Goal: Information Seeking & Learning: Check status

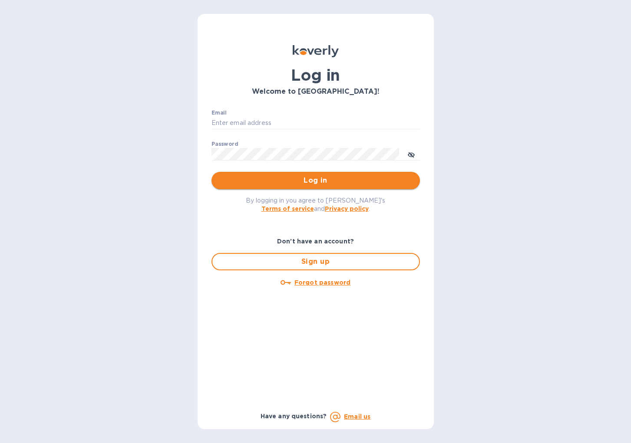
type input "cinziac@rssiusa.com"
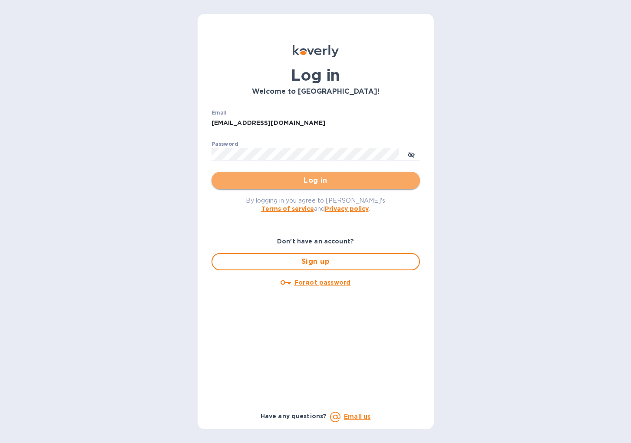
click at [273, 187] on button "Log in" at bounding box center [315, 180] width 208 height 17
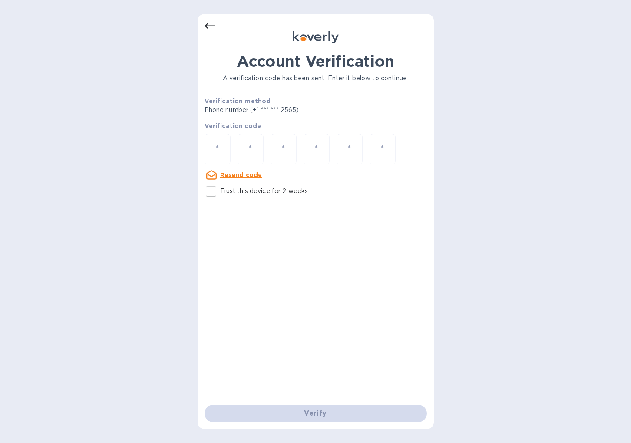
click at [219, 145] on input "number" at bounding box center [217, 149] width 11 height 16
type input "8"
type input "0"
type input "3"
type input "7"
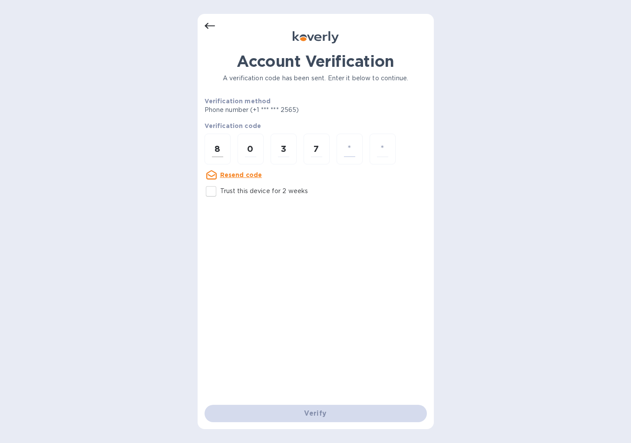
type input "6"
type input "7"
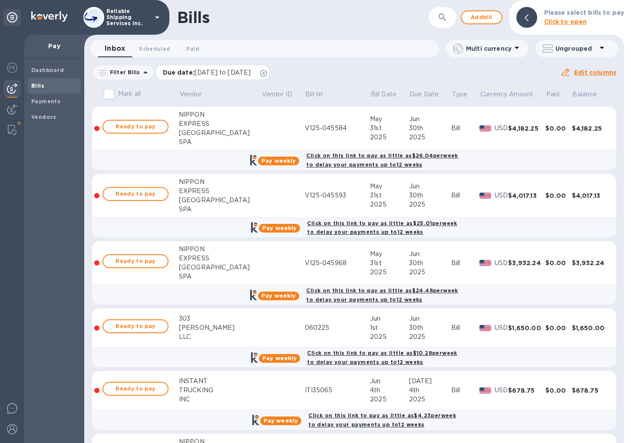
click at [267, 74] on icon at bounding box center [263, 73] width 7 height 7
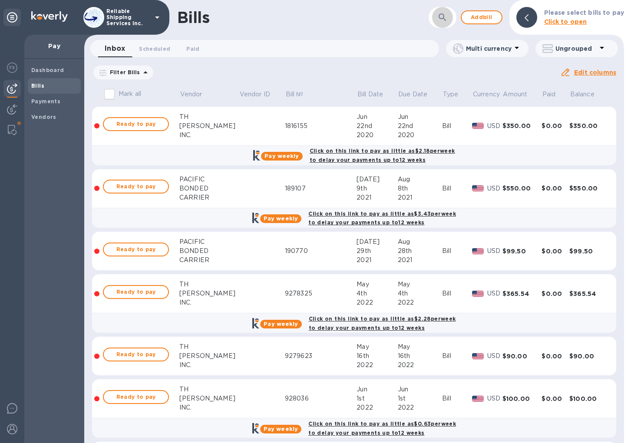
click at [439, 19] on button "button" at bounding box center [442, 17] width 21 height 21
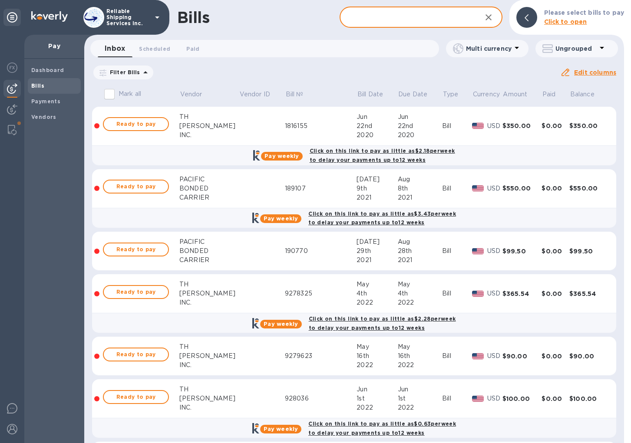
paste input "INVOICE - IN-18084"
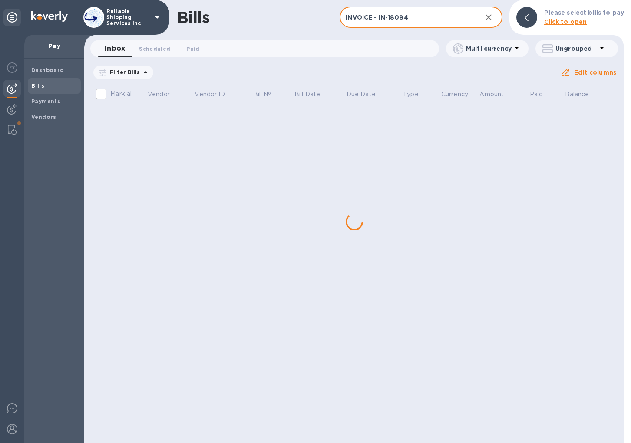
type input "INVOICE - IN-18084"
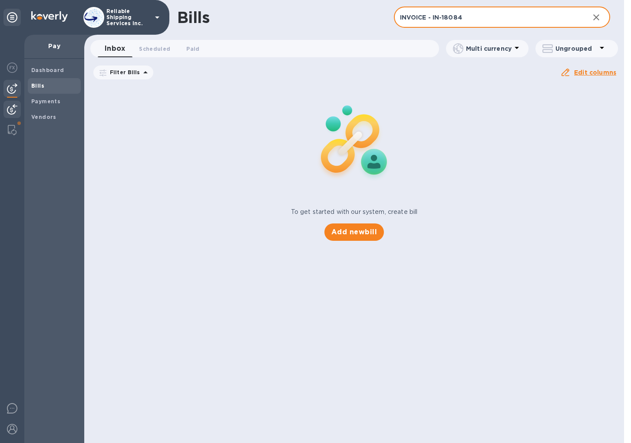
click at [9, 108] on img at bounding box center [12, 109] width 10 height 10
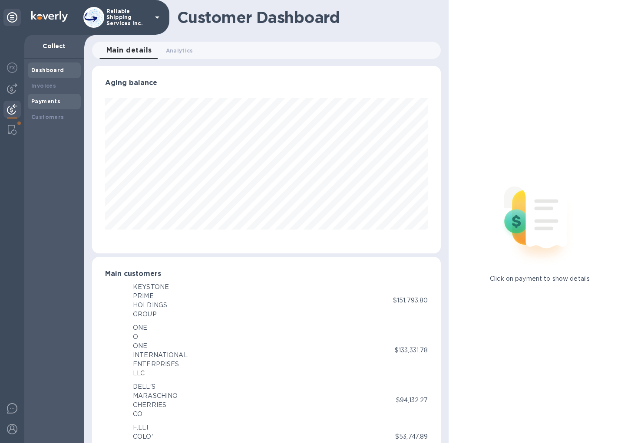
scroll to position [433768, 433610]
click at [61, 99] on div "Payments" at bounding box center [54, 101] width 46 height 9
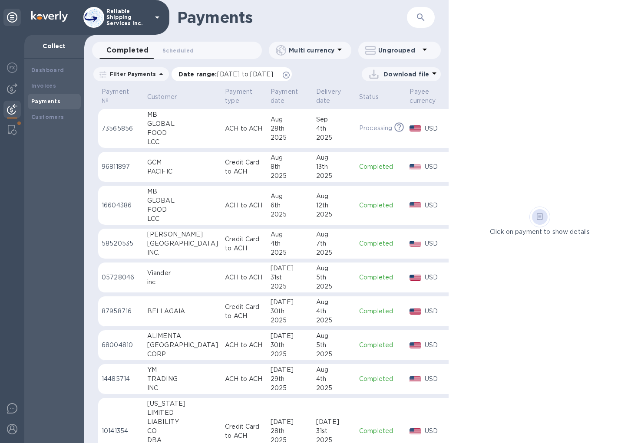
click at [289, 75] on icon at bounding box center [286, 75] width 7 height 7
click at [420, 19] on icon "button" at bounding box center [420, 17] width 10 height 10
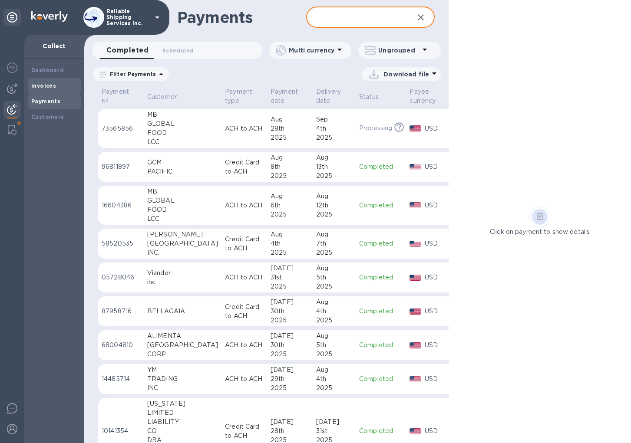
click at [59, 84] on div "Invoices" at bounding box center [54, 86] width 46 height 9
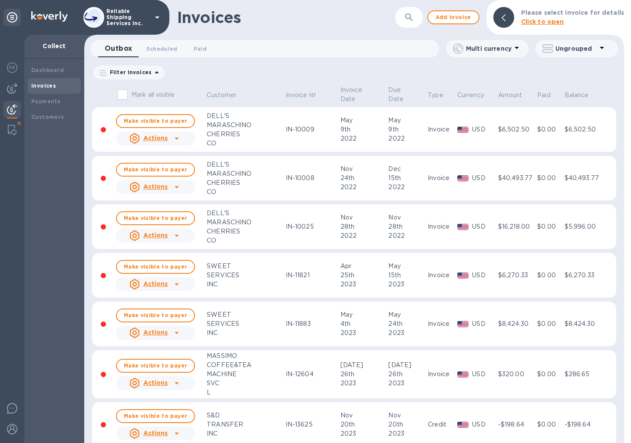
click at [545, 18] on b "Click to open" at bounding box center [542, 21] width 43 height 7
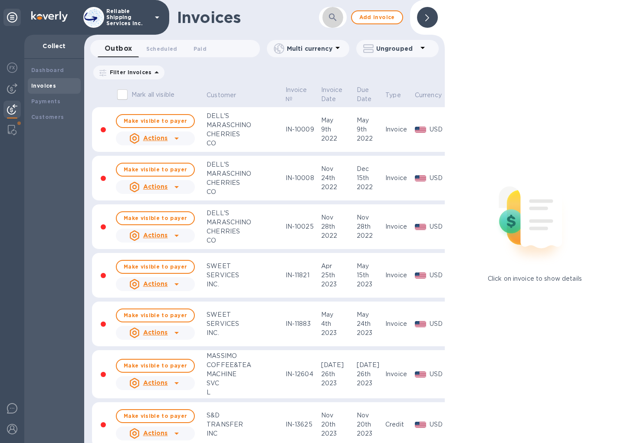
click at [340, 16] on button "button" at bounding box center [332, 17] width 21 height 21
paste input "INVOICE - IN-18084"
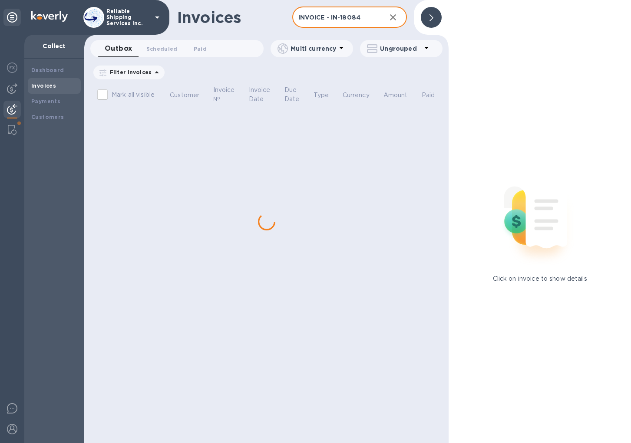
drag, startPoint x: 332, startPoint y: 17, endPoint x: 263, endPoint y: 14, distance: 69.1
click at [263, 14] on div "Invoices INVOICE - IN-18084 ​ Add invoice" at bounding box center [266, 17] width 364 height 35
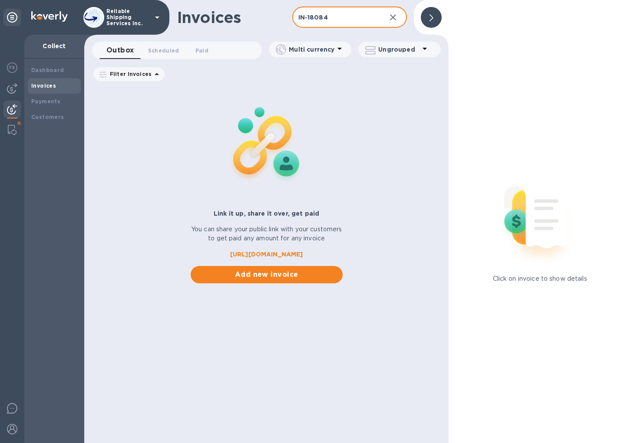
click at [353, 20] on input "IN-18084" at bounding box center [335, 17] width 87 height 21
type input "IN-18084"
click at [14, 115] on div at bounding box center [11, 110] width 17 height 19
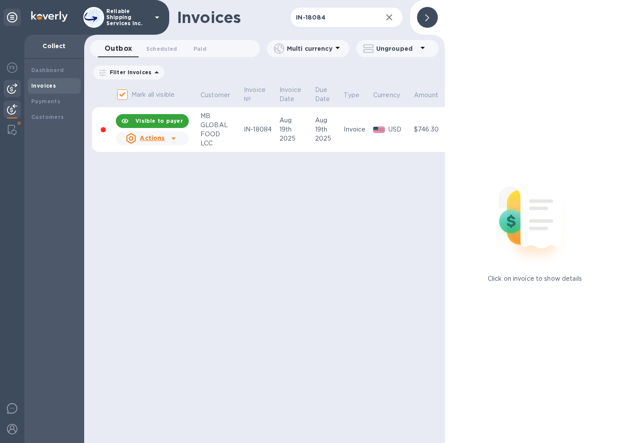
click at [16, 86] on img at bounding box center [12, 88] width 10 height 10
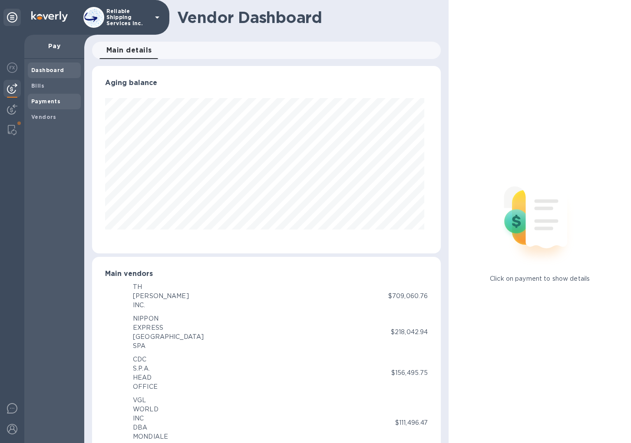
scroll to position [187, 345]
click at [19, 105] on div at bounding box center [11, 110] width 17 height 19
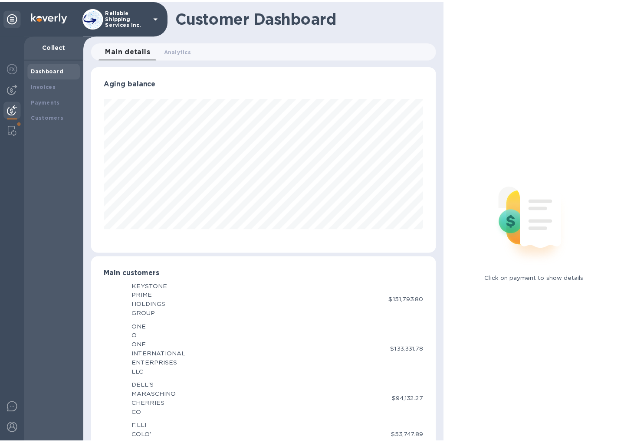
scroll to position [433768, 433610]
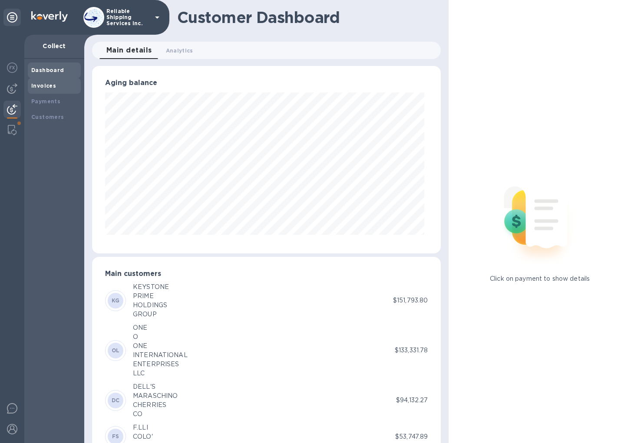
click at [48, 87] on b "Invoices" at bounding box center [43, 85] width 25 height 7
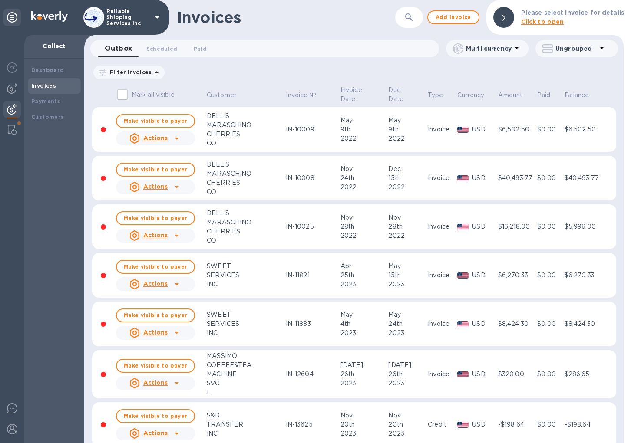
click at [414, 19] on icon "button" at bounding box center [409, 17] width 10 height 10
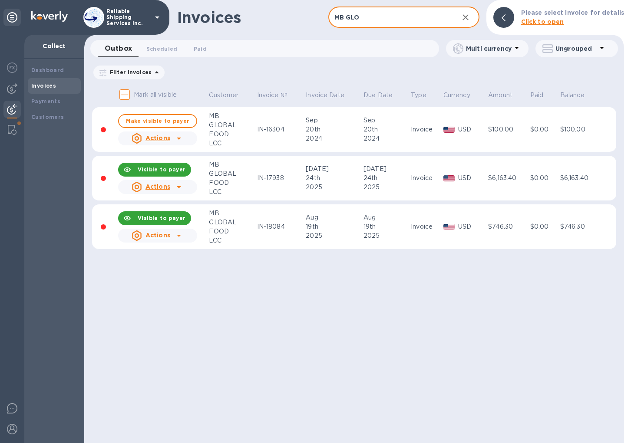
type input "MB GLO"
click at [244, 234] on div "FOOD" at bounding box center [231, 231] width 45 height 9
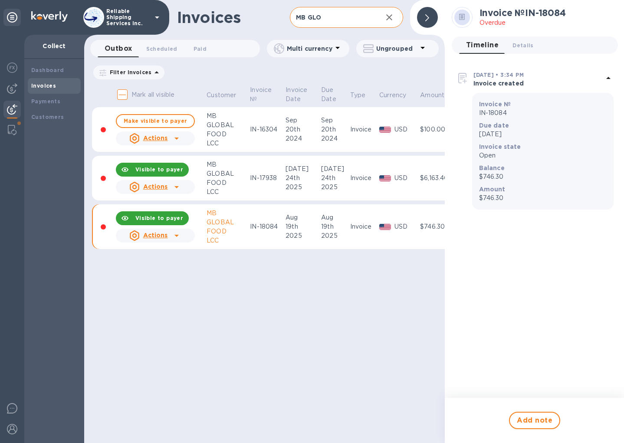
scroll to position [7, 0]
click at [112, 288] on div "Invoices MB GLO ​ Add invoice Outbox 0 Scheduled 0 Paid 0 Multi currency Ungrou…" at bounding box center [264, 221] width 361 height 443
click at [393, 12] on icon "button" at bounding box center [389, 17] width 10 height 10
